Goal: Find specific page/section: Find specific page/section

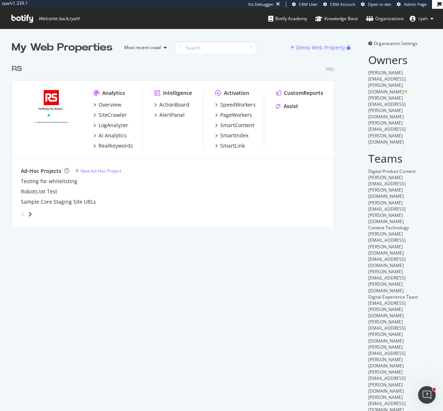
click at [19, 68] on div "RS" at bounding box center [17, 69] width 10 height 11
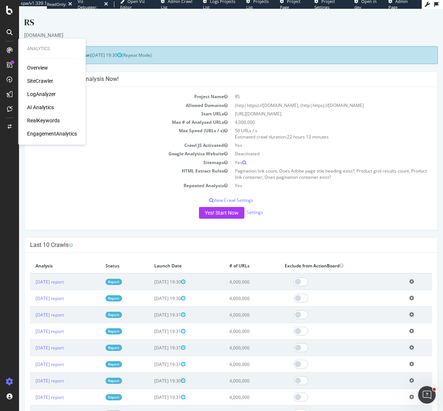
click at [45, 106] on div "AI Analytics" at bounding box center [40, 107] width 27 height 7
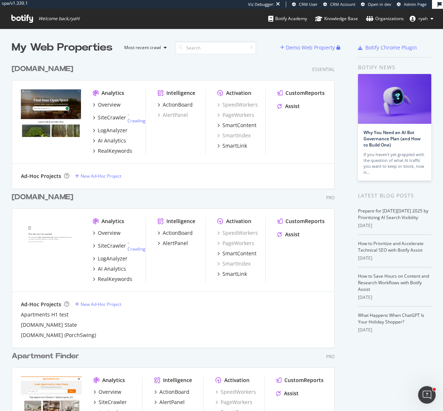
click at [38, 195] on div "Homes.com" at bounding box center [43, 197] width 62 height 11
